Goal: Task Accomplishment & Management: Use online tool/utility

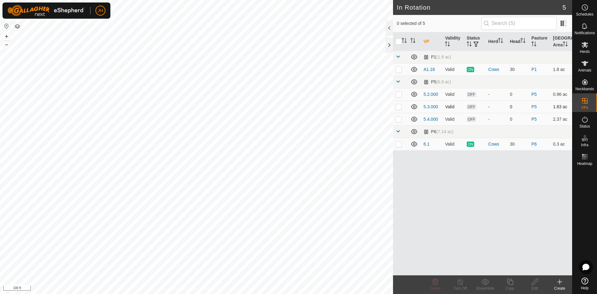
checkbox input "true"
click at [484, 282] on icon at bounding box center [484, 281] width 7 height 6
click at [483, 282] on icon at bounding box center [485, 281] width 8 height 7
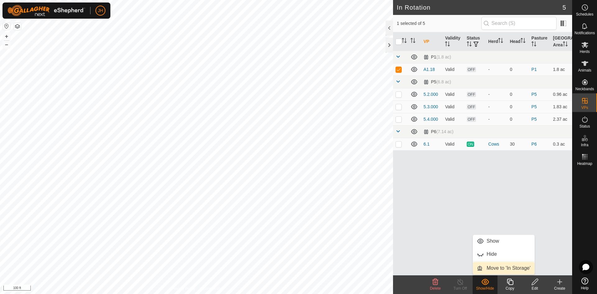
click at [493, 269] on link "Move to 'In Storage'" at bounding box center [504, 268] width 62 height 12
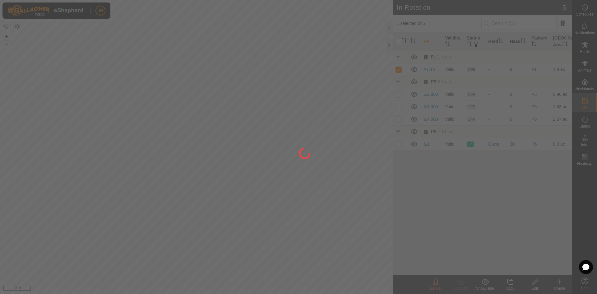
checkbox input "false"
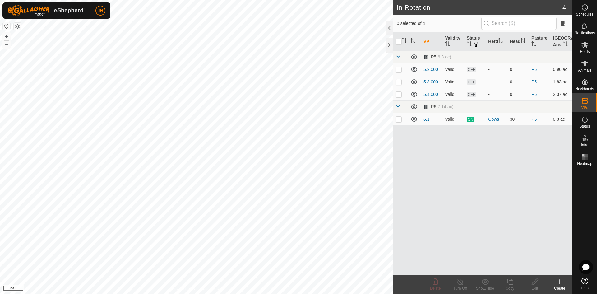
click at [557, 285] on icon at bounding box center [559, 281] width 7 height 7
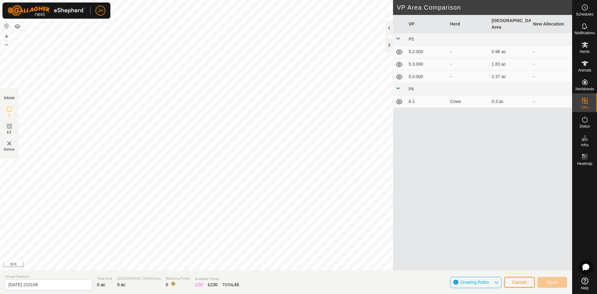
click at [21, 28] on button "button" at bounding box center [17, 26] width 7 height 7
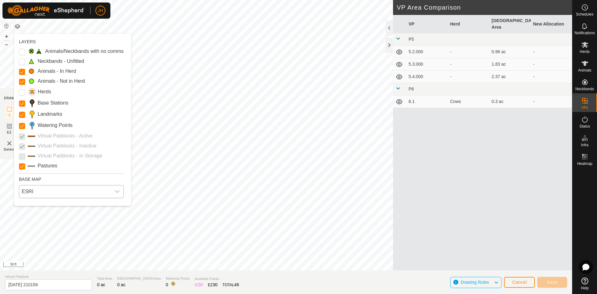
click at [40, 191] on span "ESRI" at bounding box center [65, 191] width 92 height 12
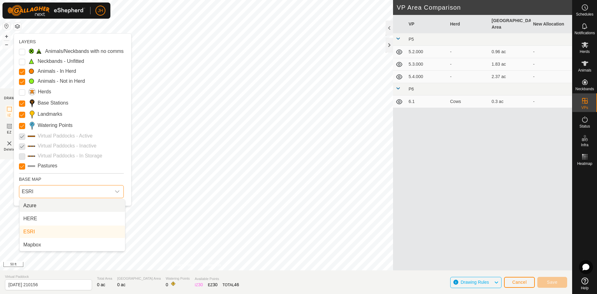
click at [35, 206] on span "Azure" at bounding box center [29, 205] width 13 height 7
click at [63, 194] on span "Azure" at bounding box center [65, 191] width 92 height 12
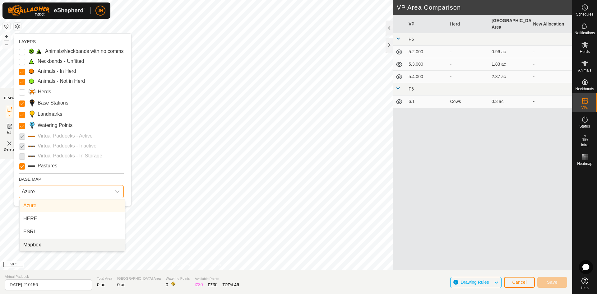
click at [41, 247] on li "Mapbox" at bounding box center [72, 244] width 105 height 12
click at [103, 195] on span "Mapbox" at bounding box center [65, 191] width 92 height 12
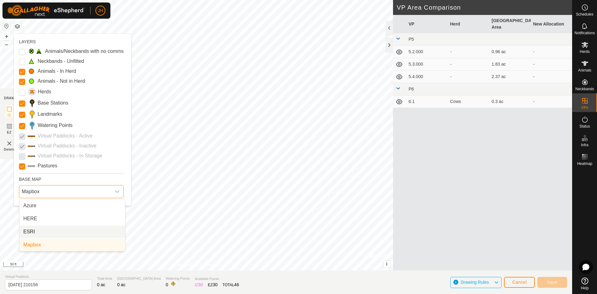
click at [32, 232] on li "ESRI" at bounding box center [72, 231] width 105 height 12
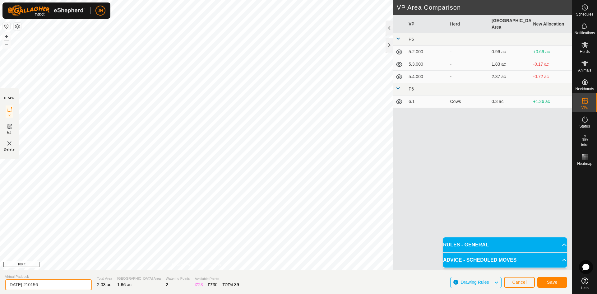
drag, startPoint x: 53, startPoint y: 283, endPoint x: 0, endPoint y: 285, distance: 53.1
click at [0, 285] on section "Virtual Paddock [DATE] 210156 Total Area 2.03 ac Grazing Area 1.66 ac Watering …" at bounding box center [286, 282] width 572 height 24
type input "5.10"
click at [554, 283] on span "Save" at bounding box center [552, 281] width 11 height 5
